Goal: Transaction & Acquisition: Download file/media

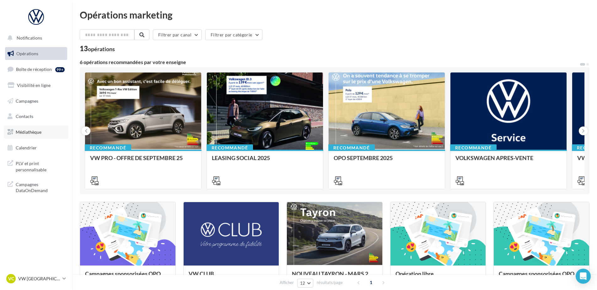
click at [39, 137] on link "Médiathèque" at bounding box center [36, 131] width 65 height 13
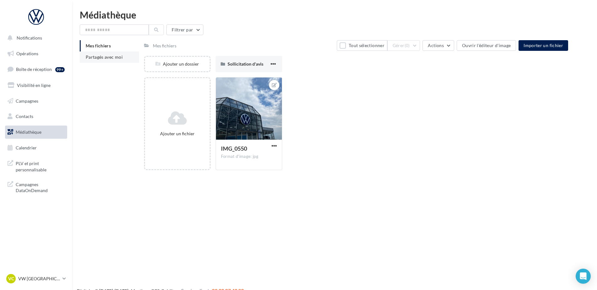
click at [95, 54] on span "Partagés avec moi" at bounding box center [104, 56] width 37 height 5
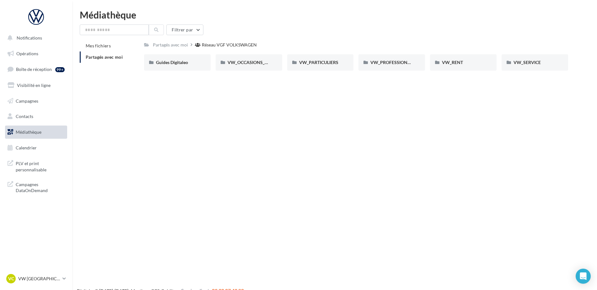
click at [328, 73] on div "Guides Digitaleo Guides Digitaleo VW_OCCASIONS_GARANTIES VW_OCCASIONS_GARANTIES…" at bounding box center [358, 64] width 429 height 21
click at [326, 59] on div "VW_PARTICULIERS" at bounding box center [320, 62] width 67 height 16
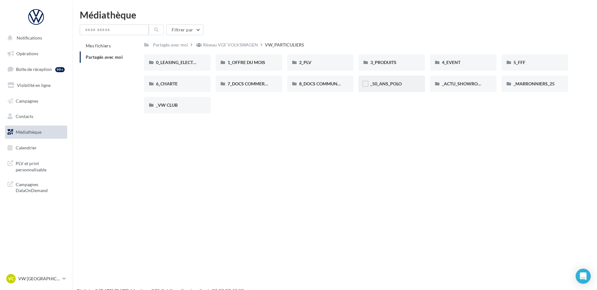
click at [384, 80] on div "_50_ANS_POLO" at bounding box center [391, 84] width 67 height 16
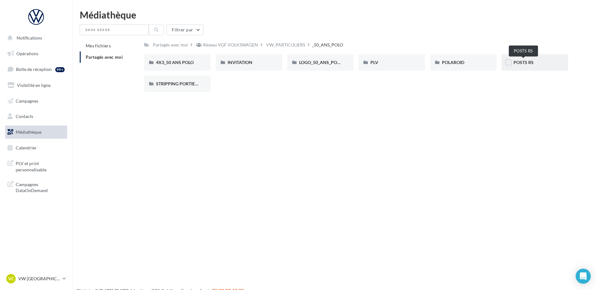
click at [525, 61] on span "POSTS RS" at bounding box center [523, 62] width 20 height 5
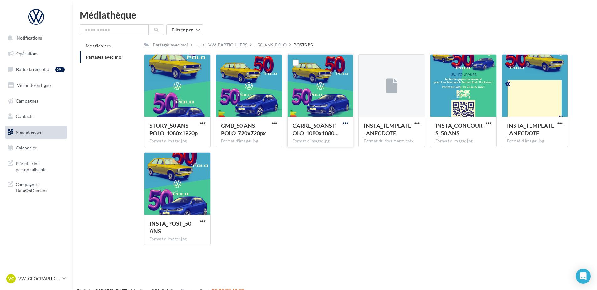
click at [346, 123] on span "button" at bounding box center [345, 122] width 5 height 5
click at [331, 140] on button "Télécharger" at bounding box center [317, 135] width 63 height 16
click at [367, 174] on div "STORY_50 ANS POLO_1080x1920p Format d'image: jpg STORY_50 ANS POLO_1080x1920p G…" at bounding box center [358, 152] width 429 height 196
click at [205, 123] on button "button" at bounding box center [203, 123] width 8 height 6
click at [191, 136] on button "Télécharger" at bounding box center [175, 135] width 63 height 16
